Goal: Task Accomplishment & Management: Use online tool/utility

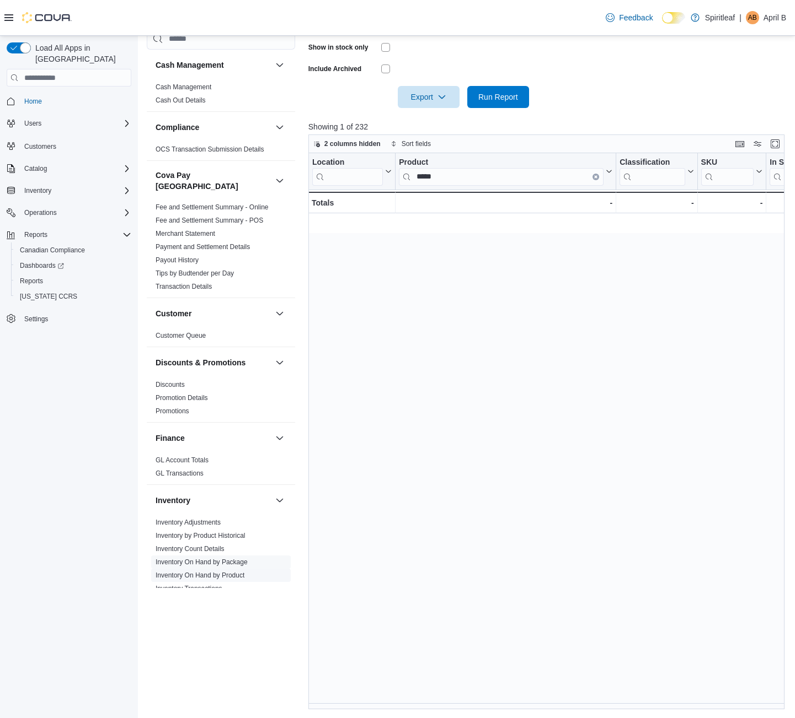
scroll to position [0, 1227]
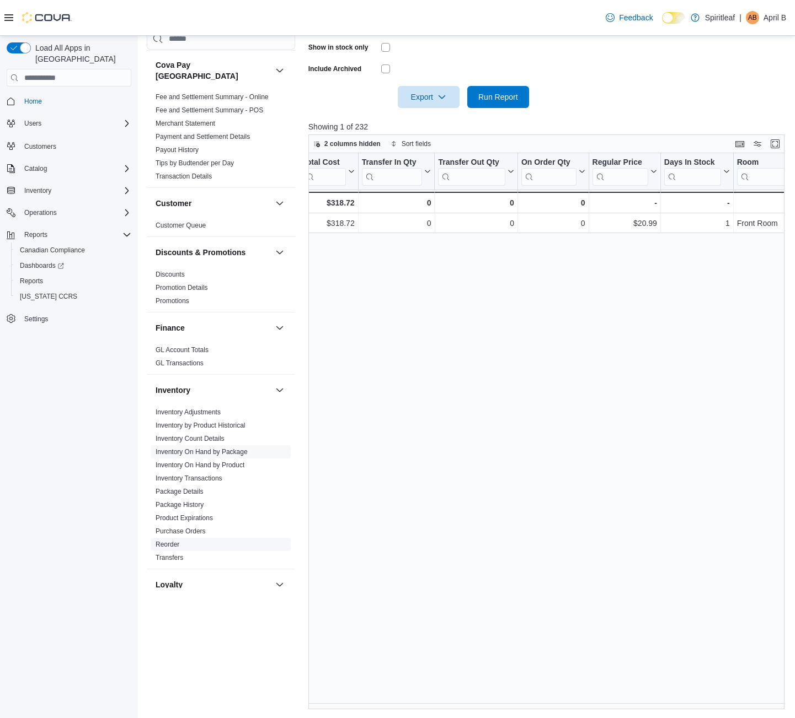
click at [162, 541] on link "Reorder" at bounding box center [167, 545] width 24 height 8
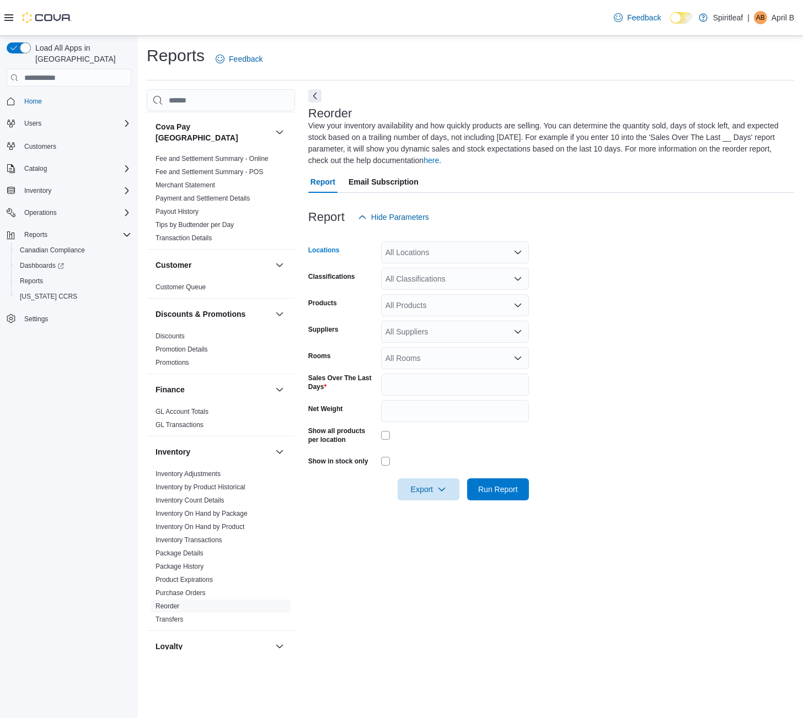
click at [420, 249] on div "All Locations" at bounding box center [455, 252] width 148 height 22
type input "***"
click at [438, 270] on span "103 - [GEOGRAPHIC_DATA]" at bounding box center [471, 271] width 100 height 11
click at [640, 347] on form "Locations 103 - [GEOGRAPHIC_DATA] Classifications All Classifications Products …" at bounding box center [551, 364] width 486 height 272
click at [424, 276] on div "All Classifications" at bounding box center [455, 279] width 148 height 22
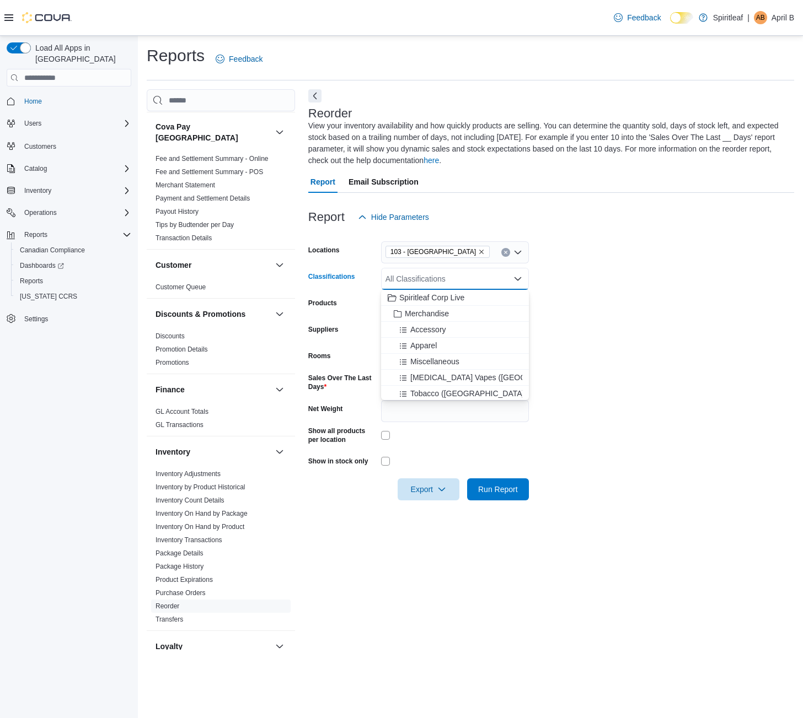
click at [685, 304] on form "Locations 103 - [GEOGRAPHIC_DATA] Classifications All Classifications Combo box…" at bounding box center [551, 364] width 486 height 272
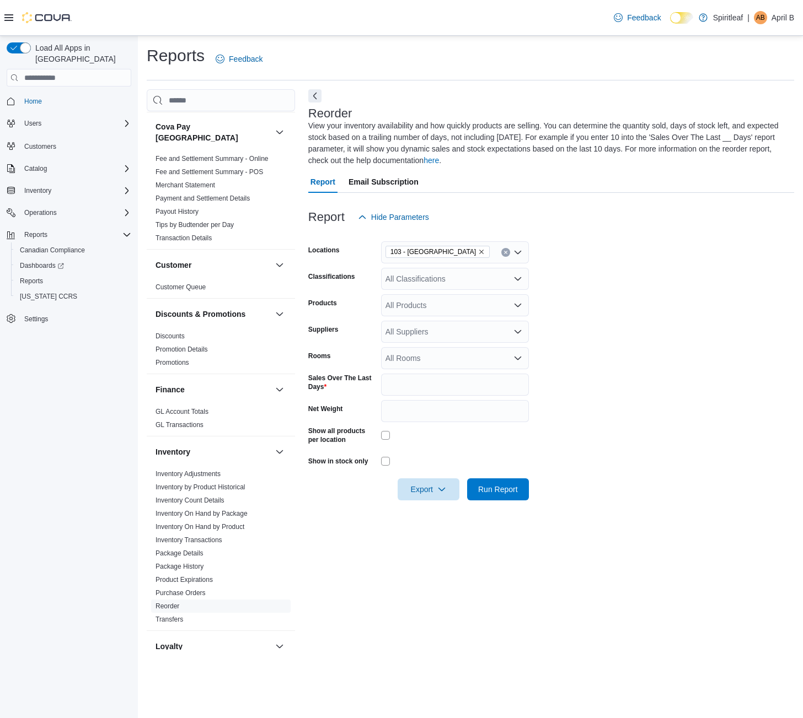
click at [490, 501] on div at bounding box center [551, 507] width 486 height 13
drag, startPoint x: 496, startPoint y: 489, endPoint x: 800, endPoint y: 365, distance: 328.5
click at [496, 488] on span "Run Report" at bounding box center [498, 489] width 40 height 11
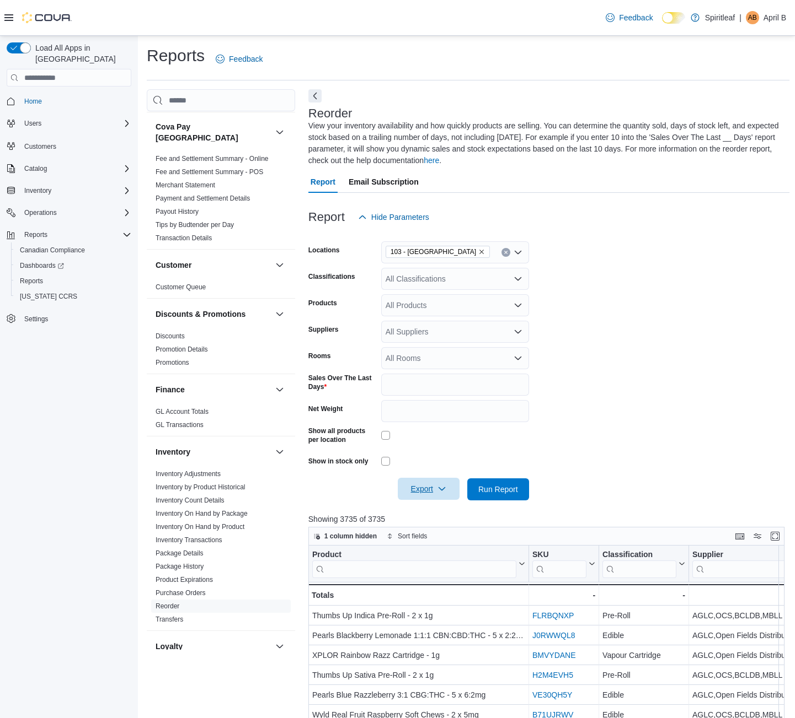
click at [442, 499] on span "Export" at bounding box center [428, 489] width 49 height 22
click at [445, 517] on button "Export to Excel" at bounding box center [430, 512] width 63 height 22
click at [440, 486] on icon "button" at bounding box center [441, 489] width 9 height 9
drag, startPoint x: 657, startPoint y: 375, endPoint x: 744, endPoint y: 311, distance: 108.1
click at [675, 361] on form "Locations 103 - [GEOGRAPHIC_DATA] Classifications All Classifications Products …" at bounding box center [548, 364] width 481 height 272
